Goal: Navigation & Orientation: Find specific page/section

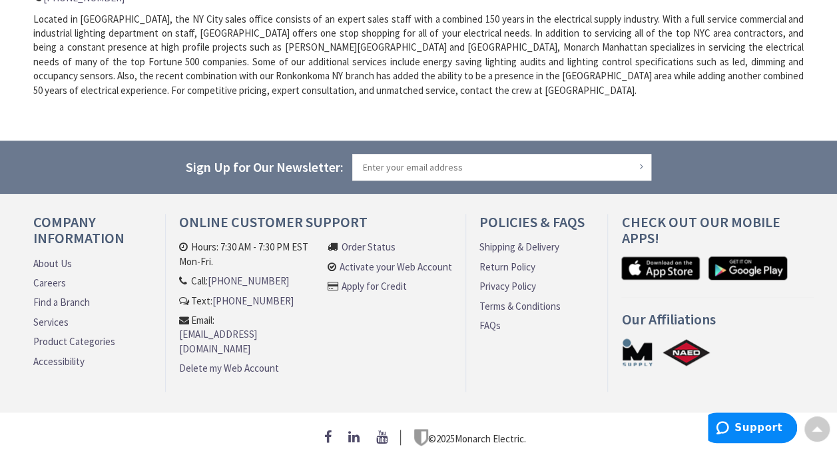
scroll to position [563, 0]
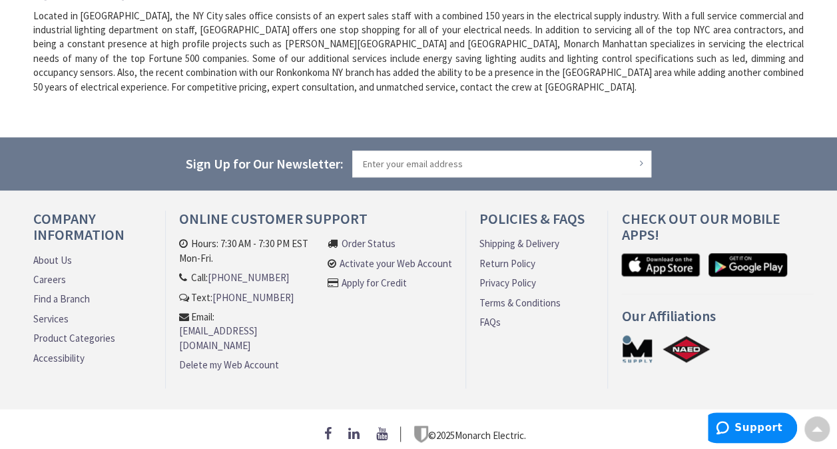
click at [45, 260] on link "About Us" at bounding box center [52, 260] width 39 height 14
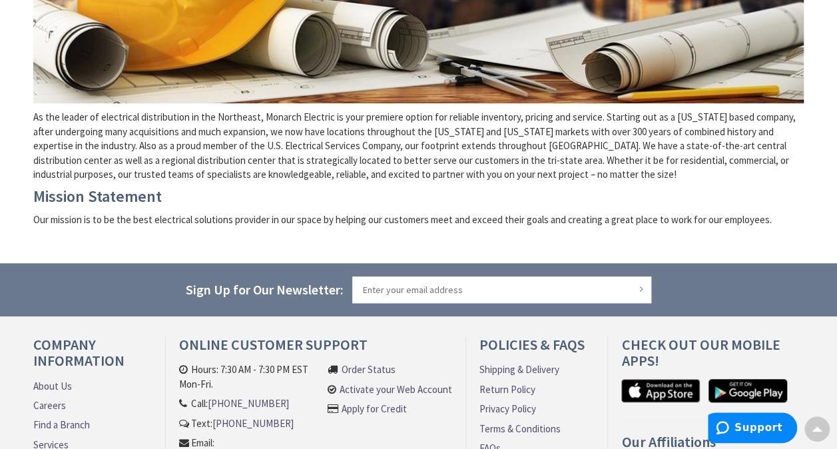
scroll to position [477, 0]
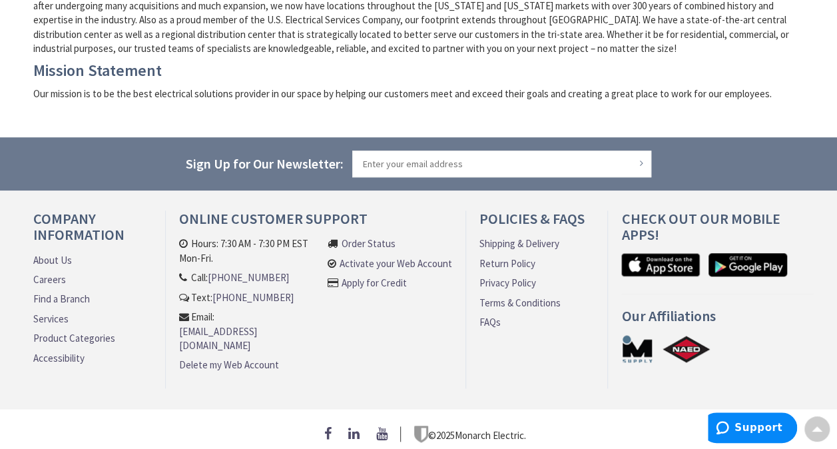
click at [59, 304] on link "Find a Branch" at bounding box center [61, 299] width 57 height 14
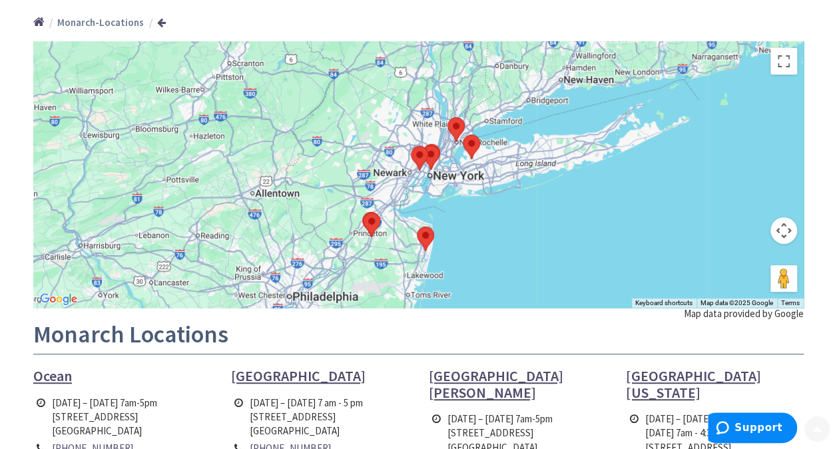
scroll to position [161, 0]
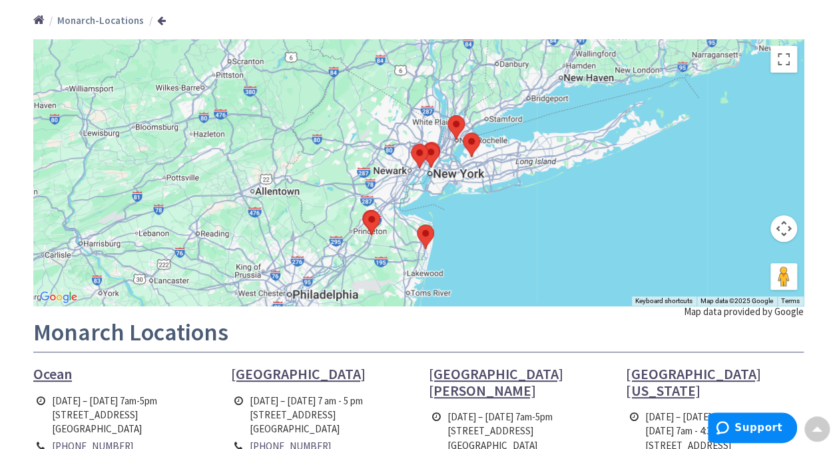
click at [422, 235] on img at bounding box center [426, 236] width 28 height 35
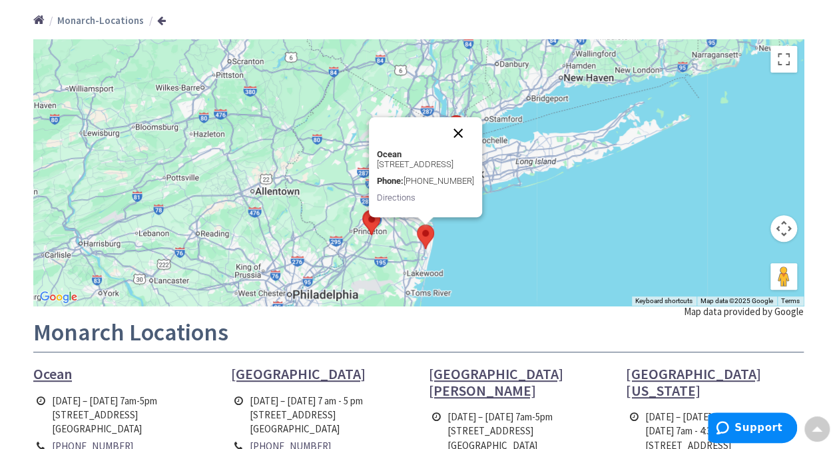
click at [474, 136] on button "Close" at bounding box center [458, 133] width 32 height 32
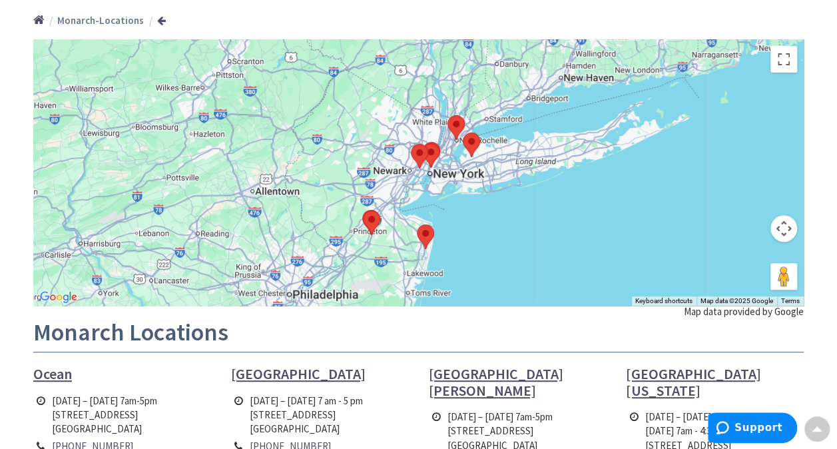
click at [474, 140] on img at bounding box center [472, 144] width 28 height 35
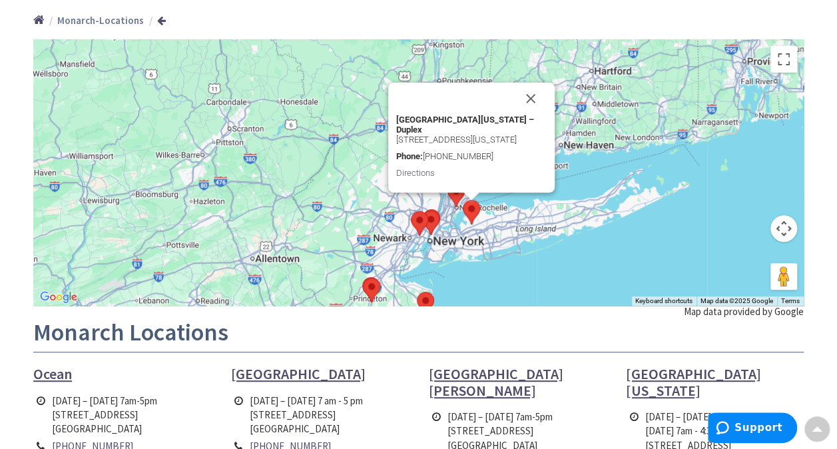
click at [414, 213] on img at bounding box center [420, 223] width 28 height 35
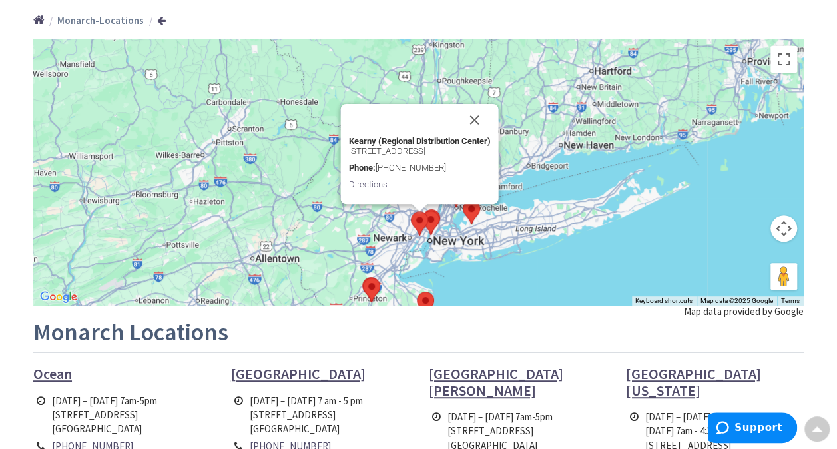
click at [429, 220] on img at bounding box center [420, 223] width 28 height 35
click at [434, 216] on img at bounding box center [431, 222] width 28 height 35
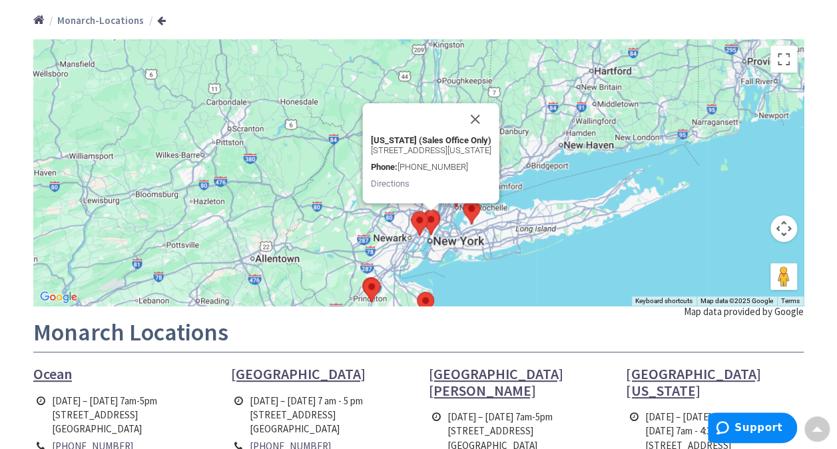
click at [530, 209] on div "To navigate, press the arrow keys. New York (Sales Office Only) 241 W 30th Stre…" at bounding box center [418, 172] width 771 height 266
click at [491, 107] on button "Close" at bounding box center [475, 119] width 32 height 32
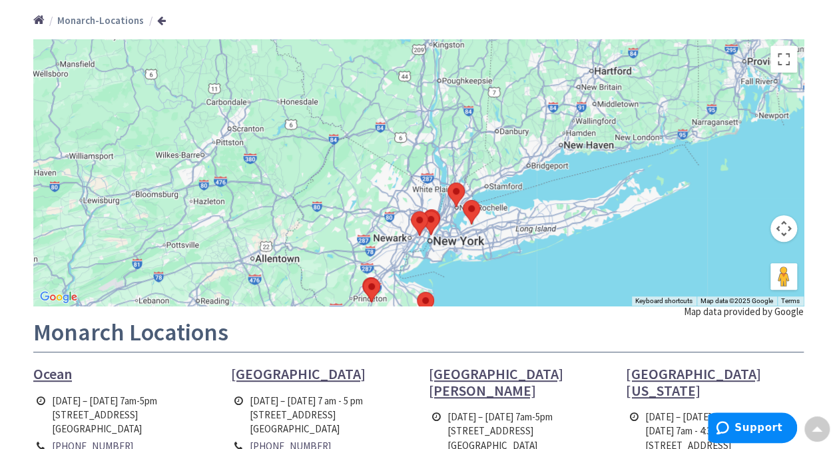
click at [452, 185] on img at bounding box center [456, 194] width 28 height 35
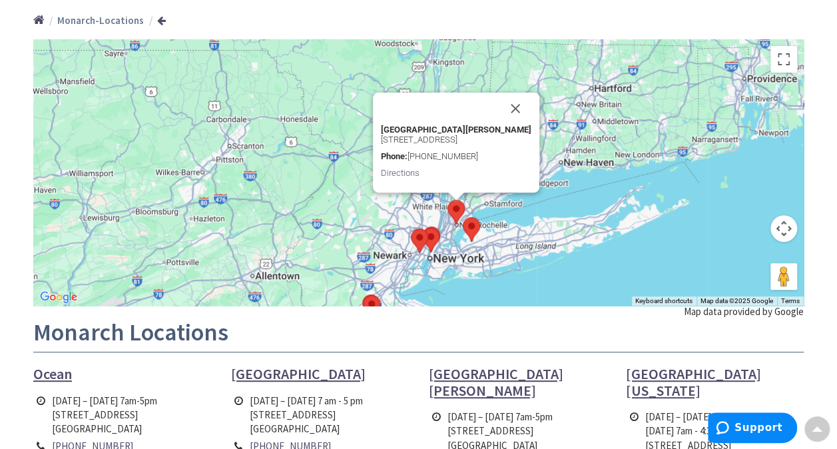
scroll to position [0, 0]
